Goal: Find specific page/section: Find specific page/section

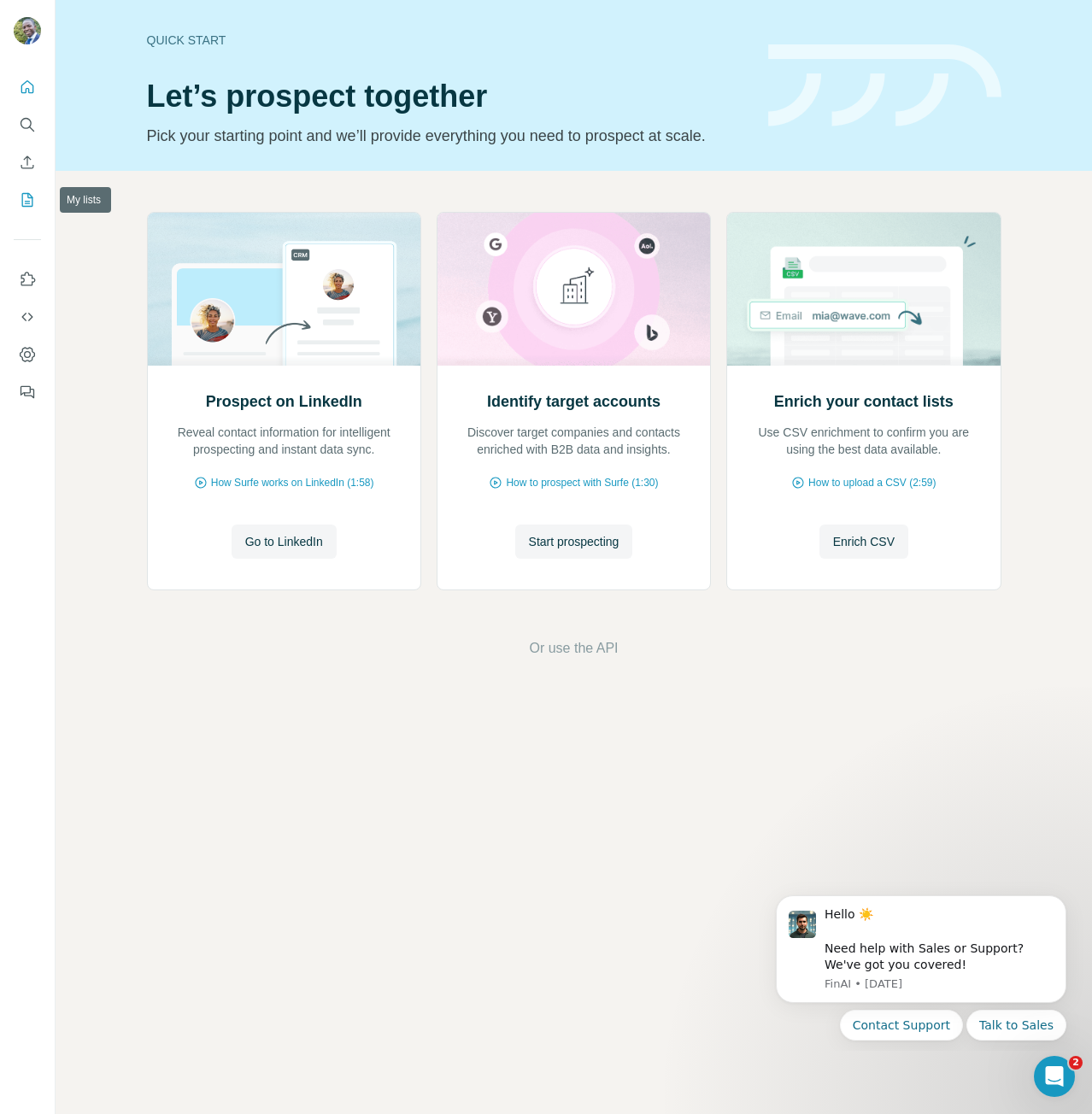
click at [34, 203] on icon "My lists" at bounding box center [28, 200] width 17 height 17
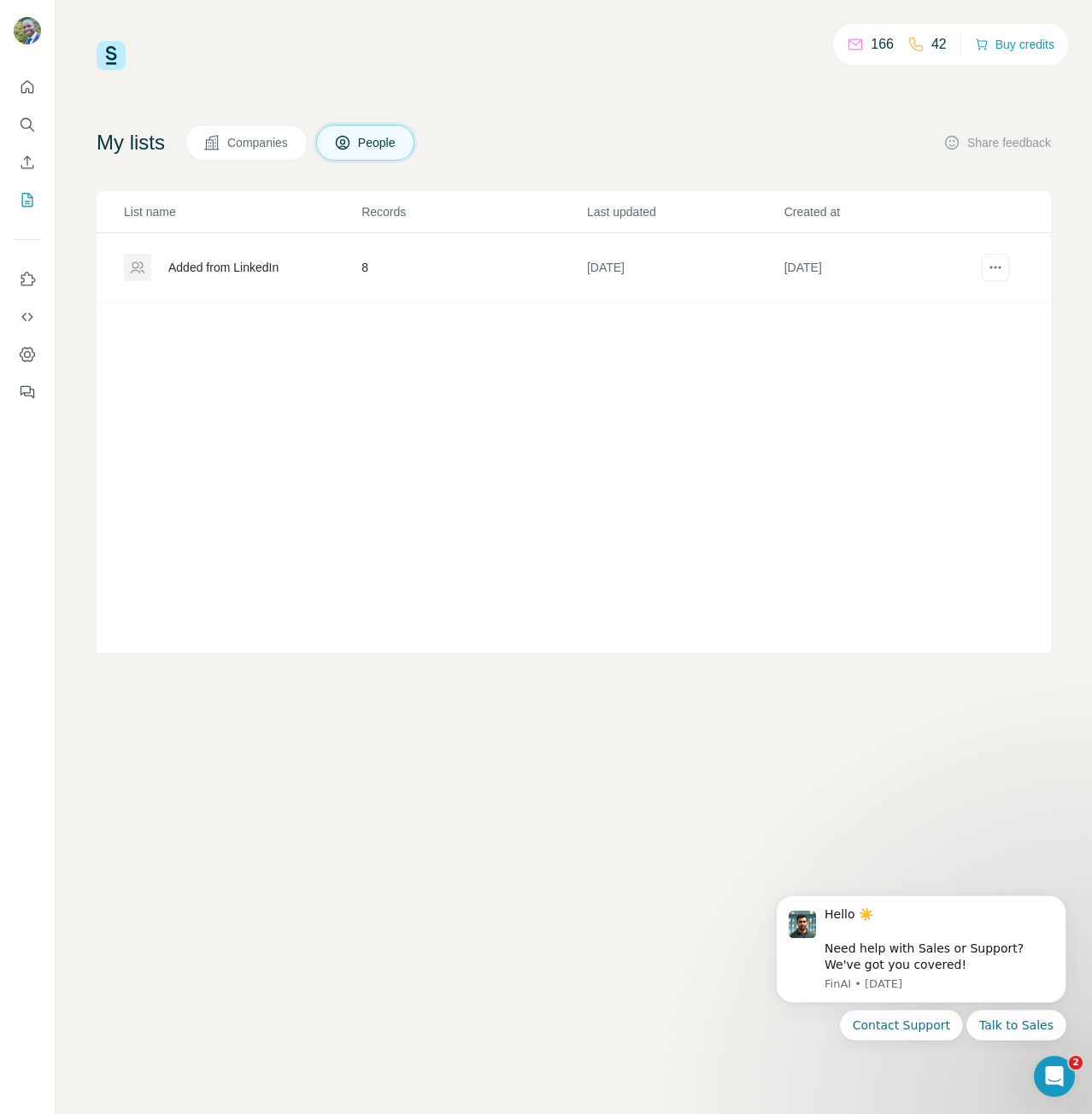
click at [228, 260] on div "Added from LinkedIn" at bounding box center [224, 268] width 111 height 17
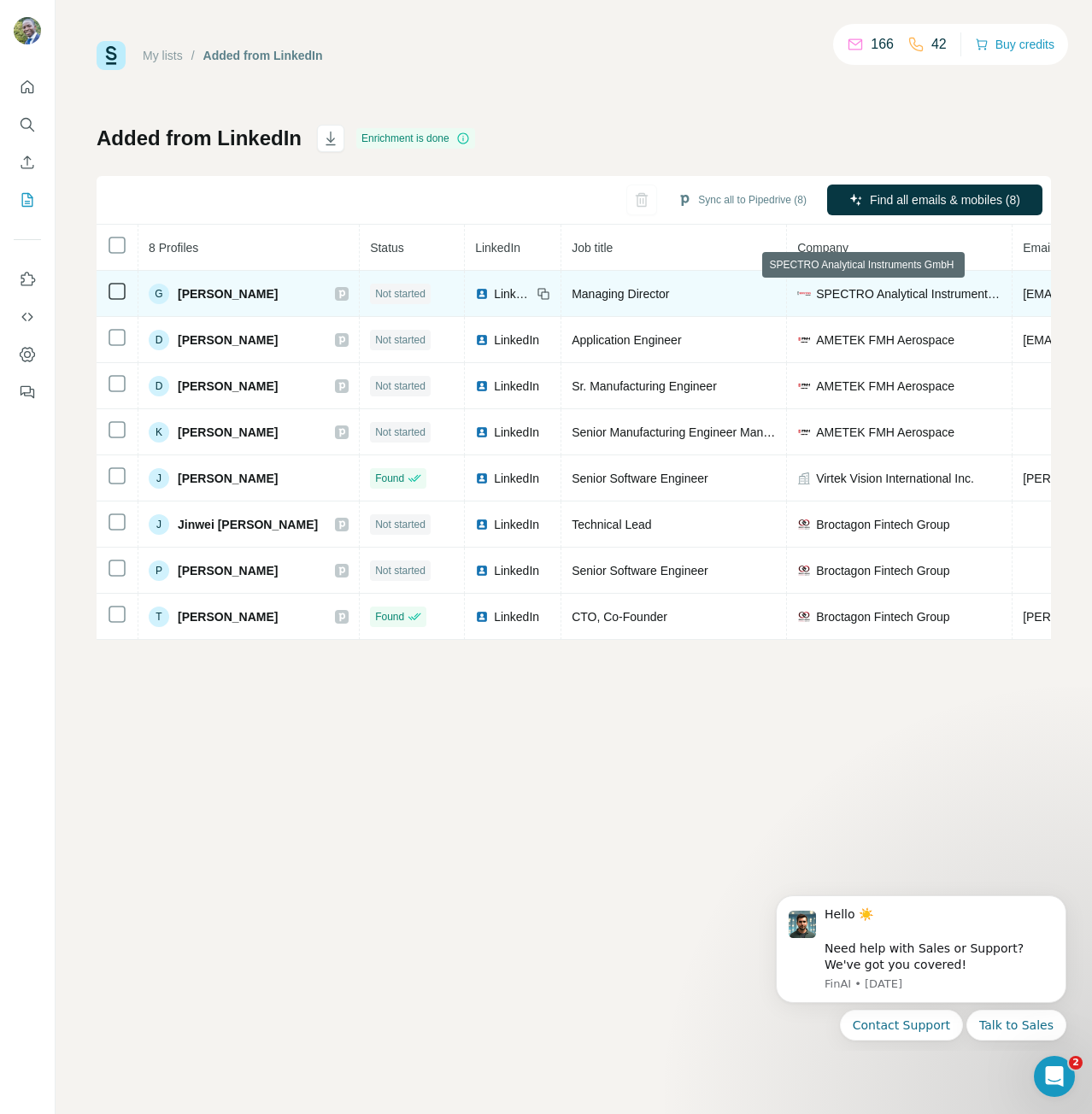
click at [839, 299] on span "SPECTRO Analytical Instruments GmbH" at bounding box center [908, 294] width 186 height 17
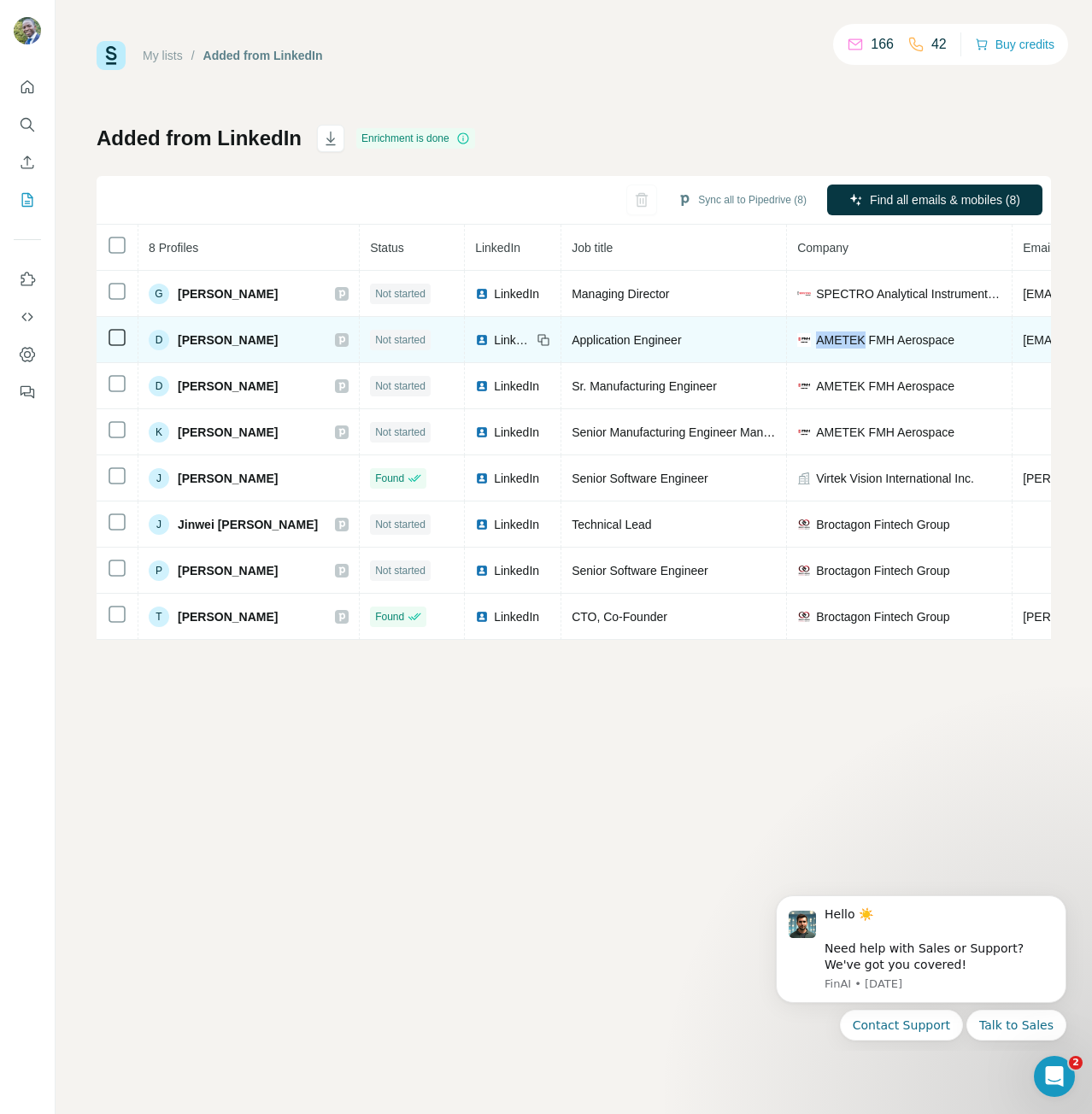
drag, startPoint x: 830, startPoint y: 337, endPoint x: 786, endPoint y: 334, distance: 44.1
click at [816, 334] on span "AMETEK FMH Aerospace" at bounding box center [884, 340] width 138 height 17
copy span "AMETEK"
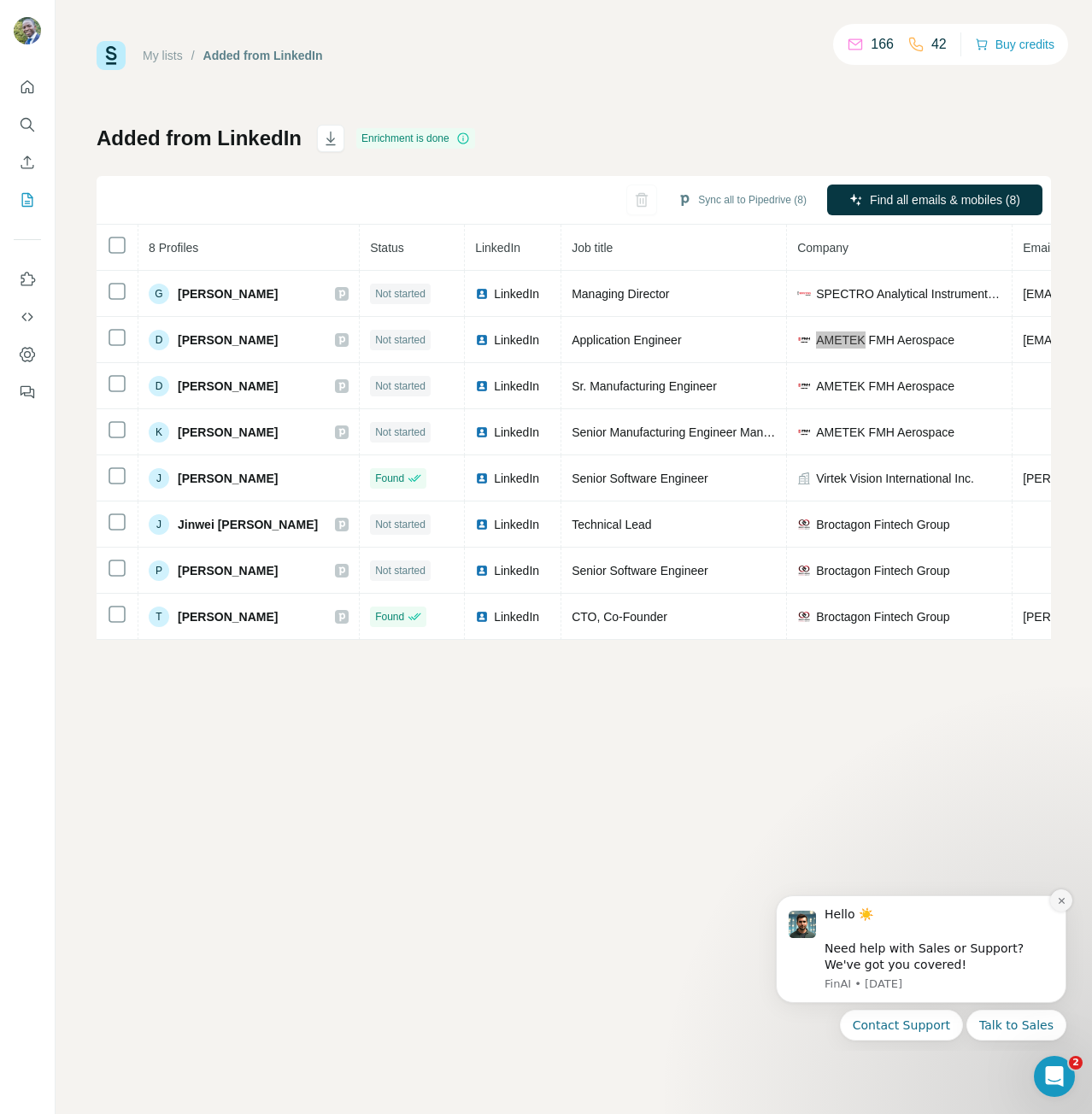
click at [1065, 904] on icon "Dismiss notification" at bounding box center [1062, 901] width 10 height 10
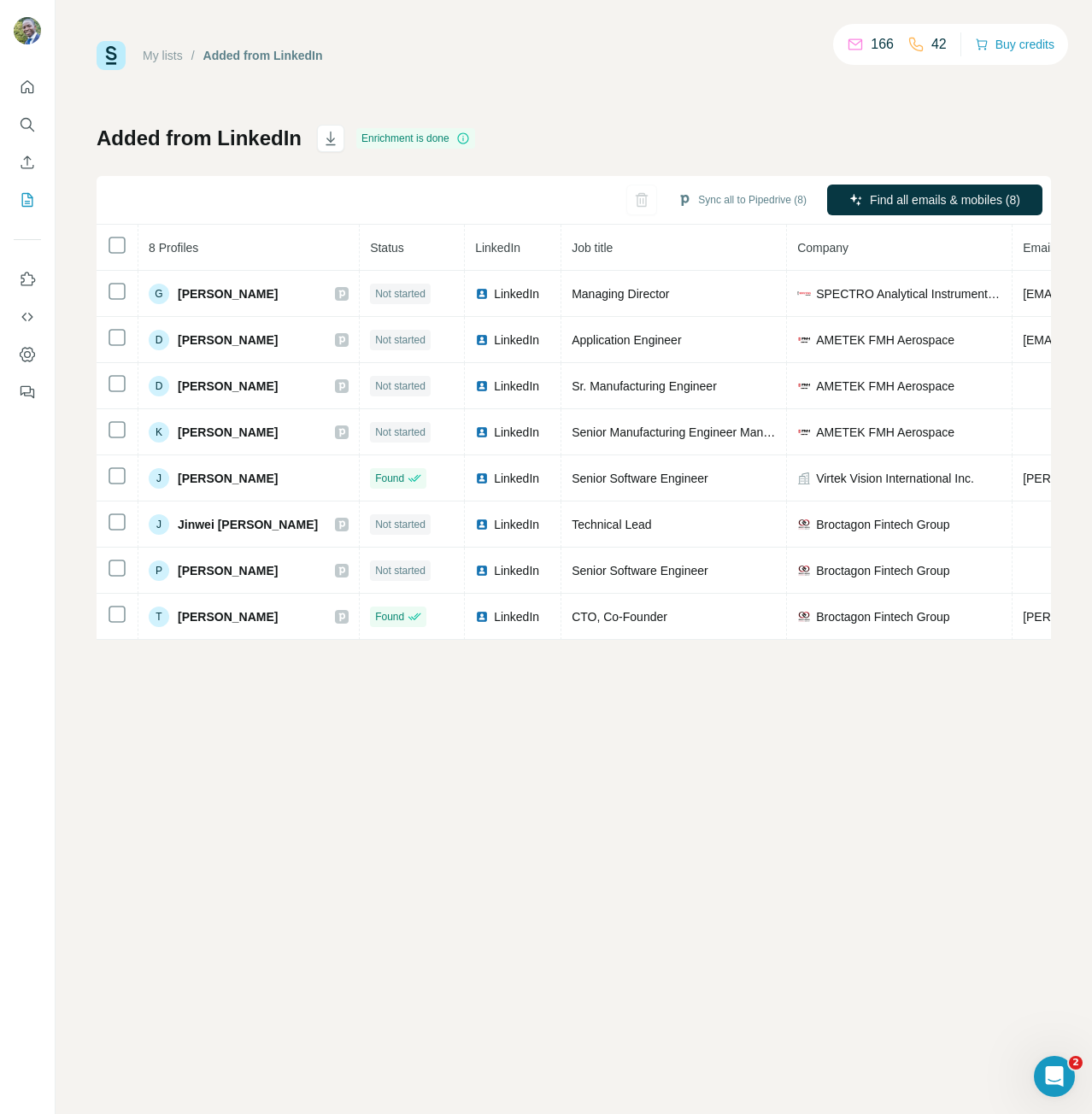
click at [535, 738] on div "My lists / Added from LinkedIn 166 42 Buy credits Added from LinkedIn Enrichmen…" at bounding box center [573, 557] width 1036 height 1114
